Goal: Transaction & Acquisition: Purchase product/service

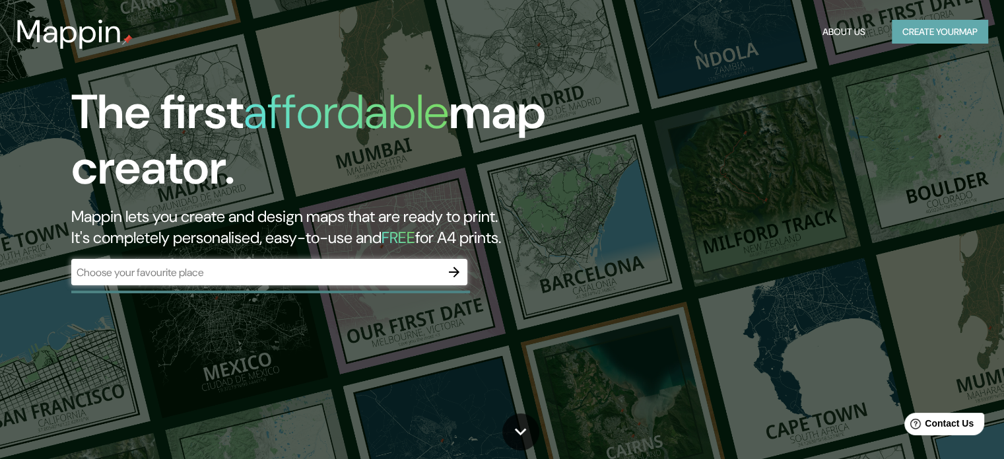
click at [939, 27] on button "Create your map" at bounding box center [940, 32] width 96 height 24
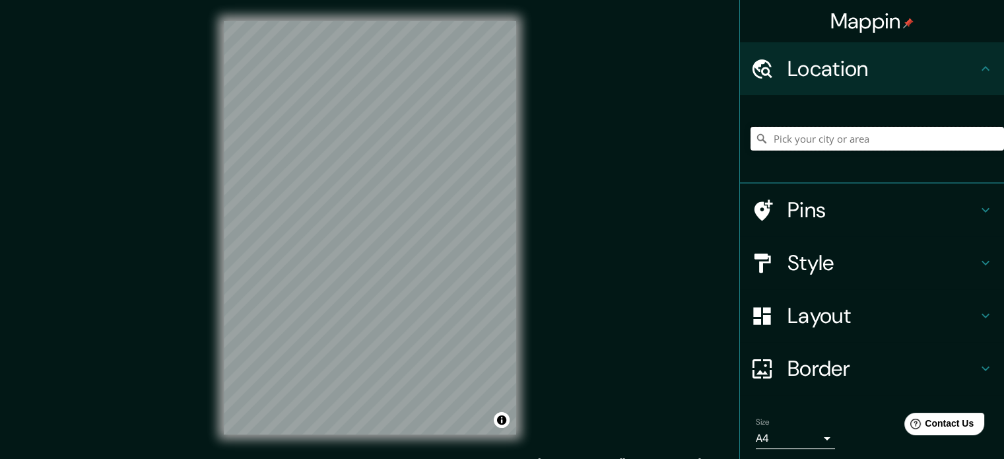
click at [850, 141] on input "Pick your city or area" at bounding box center [877, 139] width 253 height 24
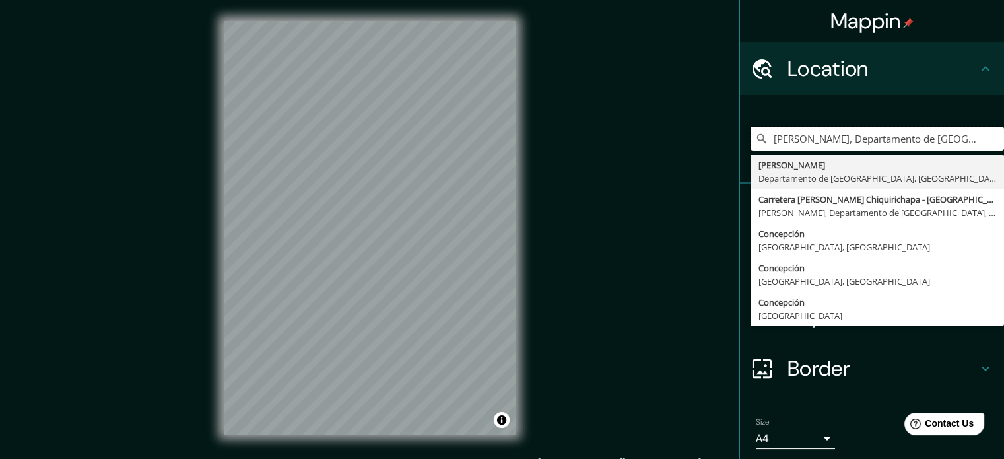
type input "[PERSON_NAME], Departamento de [GEOGRAPHIC_DATA], [GEOGRAPHIC_DATA]"
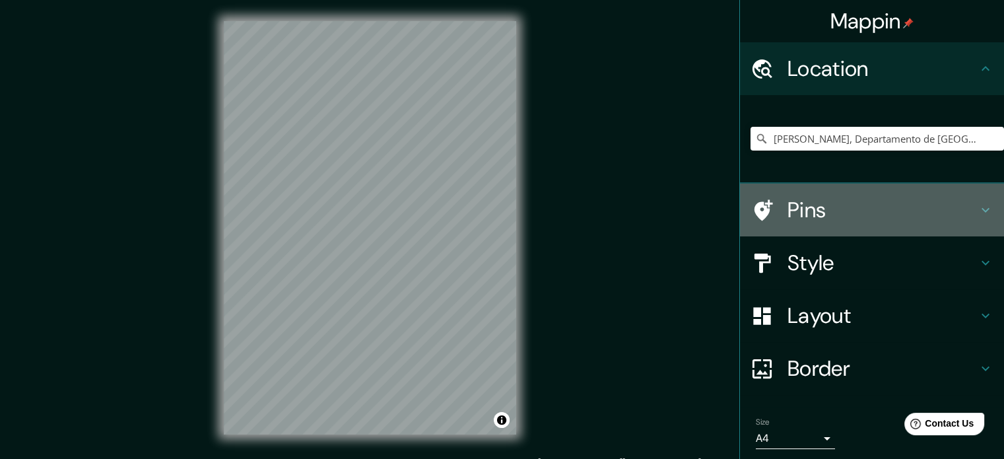
click at [797, 210] on h4 "Pins" at bounding box center [883, 210] width 190 height 26
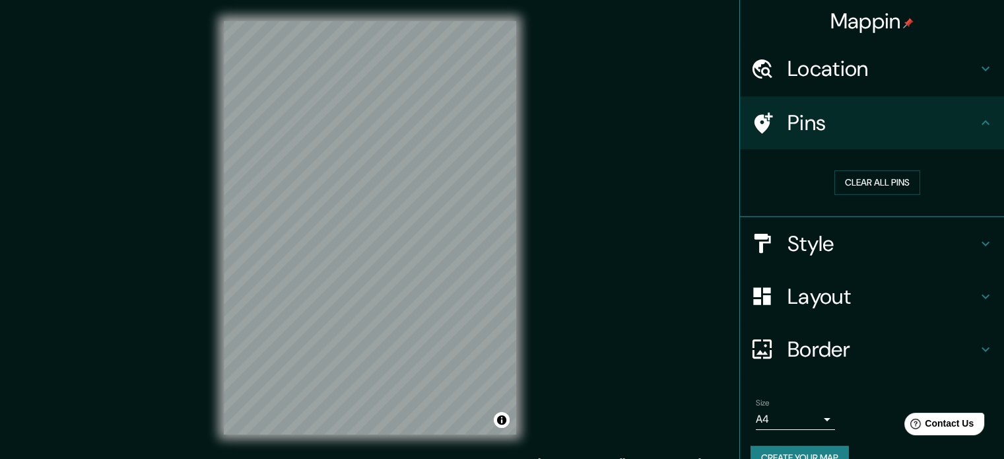
click at [811, 245] on h4 "Style" at bounding box center [883, 243] width 190 height 26
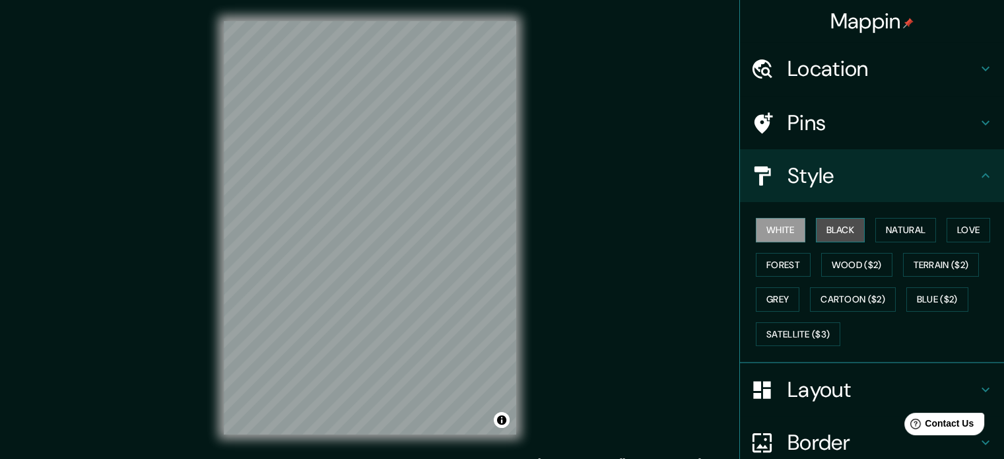
click at [832, 228] on button "Black" at bounding box center [841, 230] width 50 height 24
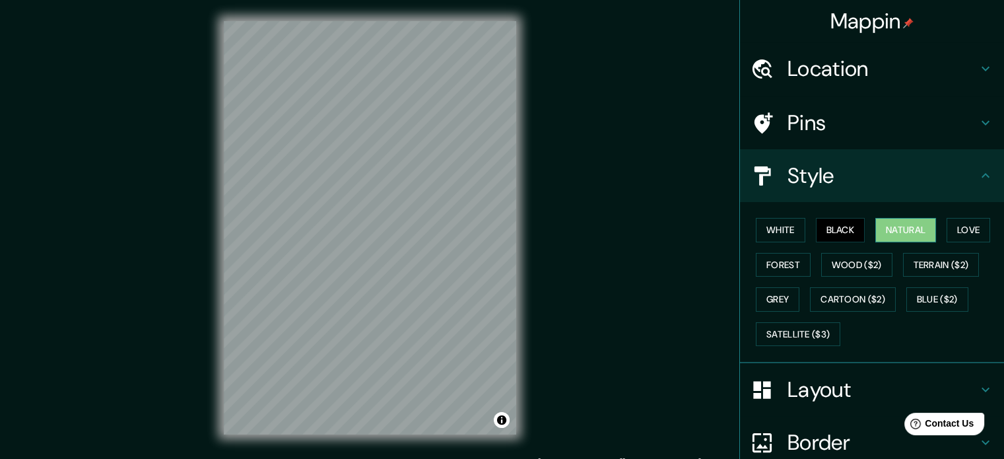
click at [892, 224] on button "Natural" at bounding box center [905, 230] width 61 height 24
click at [782, 235] on button "White" at bounding box center [781, 230] width 50 height 24
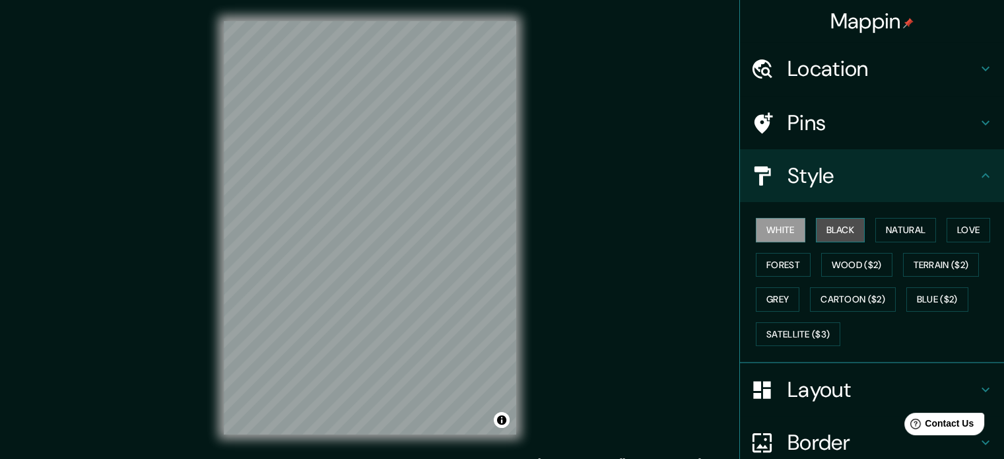
click at [840, 234] on button "Black" at bounding box center [841, 230] width 50 height 24
click at [967, 231] on button "Love" at bounding box center [969, 230] width 44 height 24
click at [791, 229] on button "White" at bounding box center [781, 230] width 50 height 24
click at [782, 232] on button "White" at bounding box center [781, 230] width 50 height 24
click at [834, 230] on button "Black" at bounding box center [841, 230] width 50 height 24
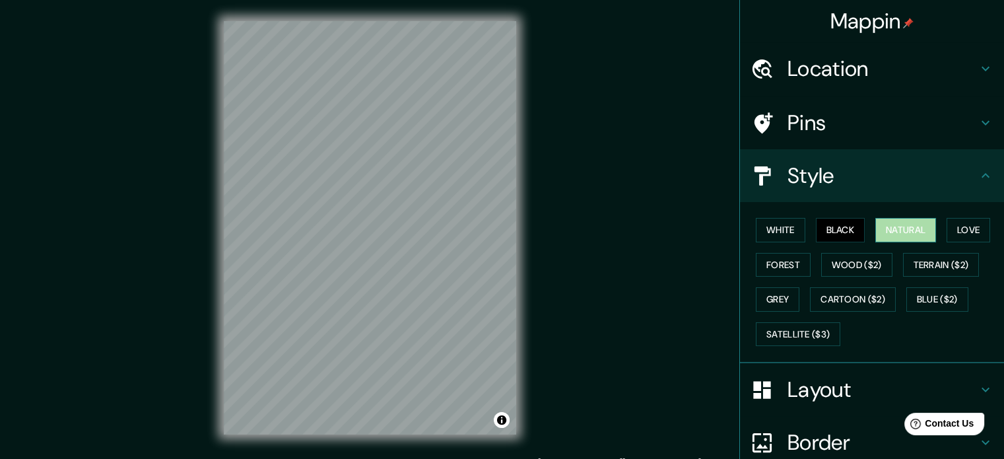
click at [890, 231] on button "Natural" at bounding box center [905, 230] width 61 height 24
